Goal: Find specific page/section: Find specific page/section

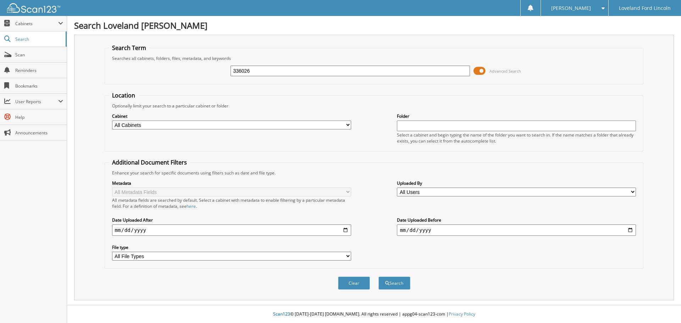
type input "336026"
click at [378, 277] on button "Search" at bounding box center [394, 283] width 32 height 13
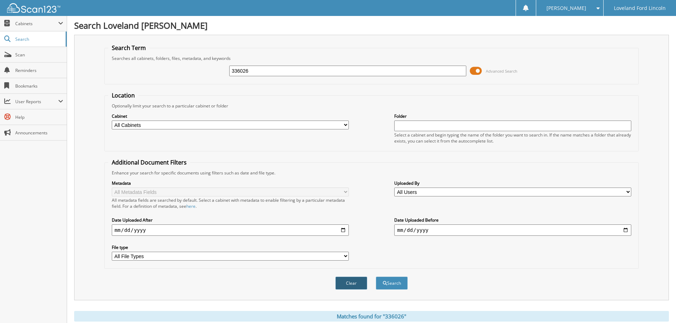
click at [355, 286] on button "Clear" at bounding box center [351, 283] width 32 height 13
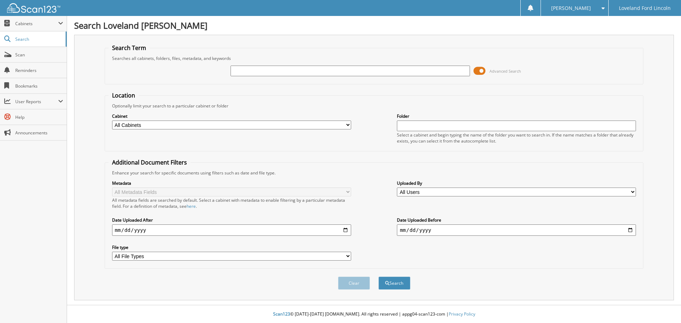
click at [242, 72] on input "text" at bounding box center [350, 71] width 239 height 11
click at [238, 70] on input "text" at bounding box center [350, 71] width 239 height 11
type input "114779p"
click at [378, 277] on button "Search" at bounding box center [394, 283] width 32 height 13
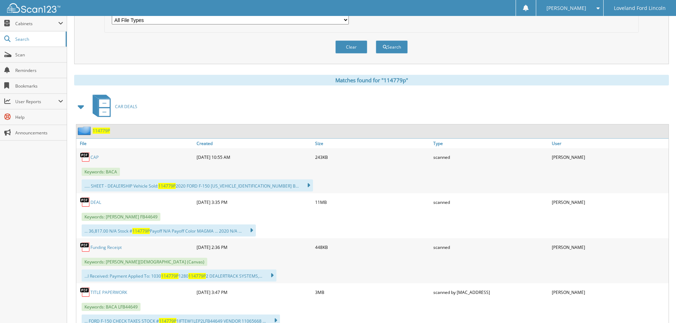
scroll to position [284, 0]
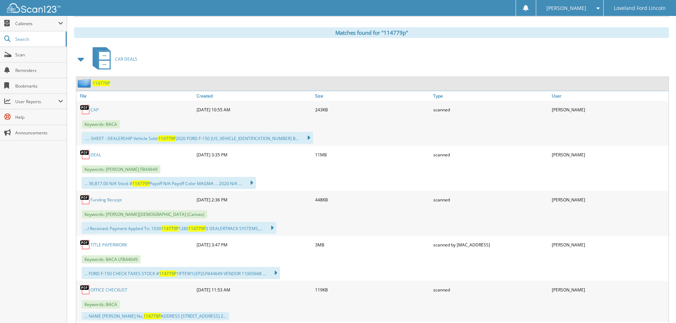
click at [96, 152] on link "DEAL" at bounding box center [95, 155] width 11 height 6
click at [96, 154] on link "DEAL" at bounding box center [95, 155] width 11 height 6
click at [94, 154] on link "DEAL" at bounding box center [95, 155] width 11 height 6
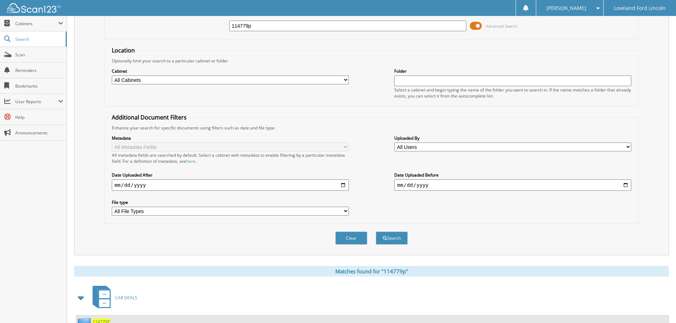
scroll to position [0, 0]
